Goal: Transaction & Acquisition: Purchase product/service

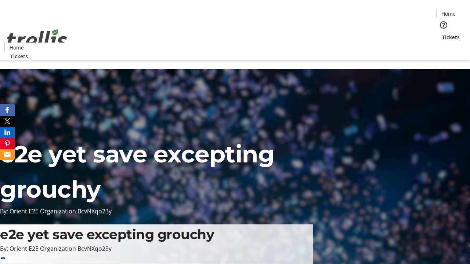
click at [442, 33] on span "Tickets" at bounding box center [451, 37] width 18 height 8
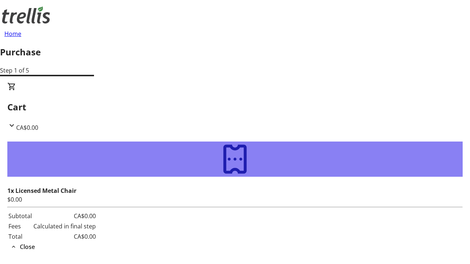
type input "[EMAIL_ADDRESS][DOMAIN_NAME]"
type input "Danyka"
type input "Grant"
